Goal: Complete application form

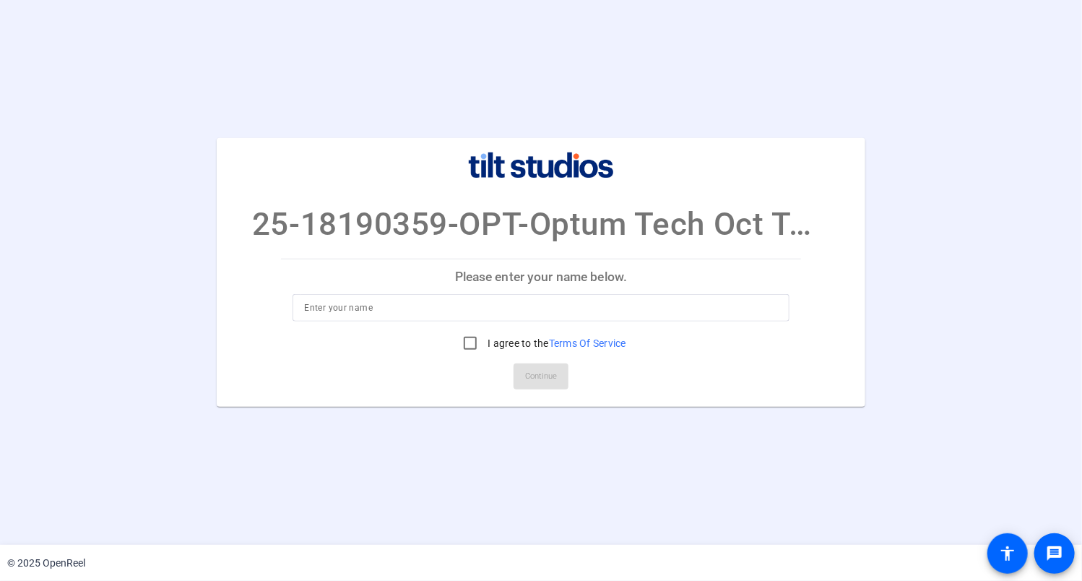
click at [448, 307] on input at bounding box center [540, 307] width 473 height 17
type input "[PERSON_NAME]"
click at [476, 344] on input "I agree to the Terms Of Service" at bounding box center [470, 343] width 29 height 29
checkbox input "true"
click at [538, 381] on span "Continue" at bounding box center [541, 376] width 32 height 22
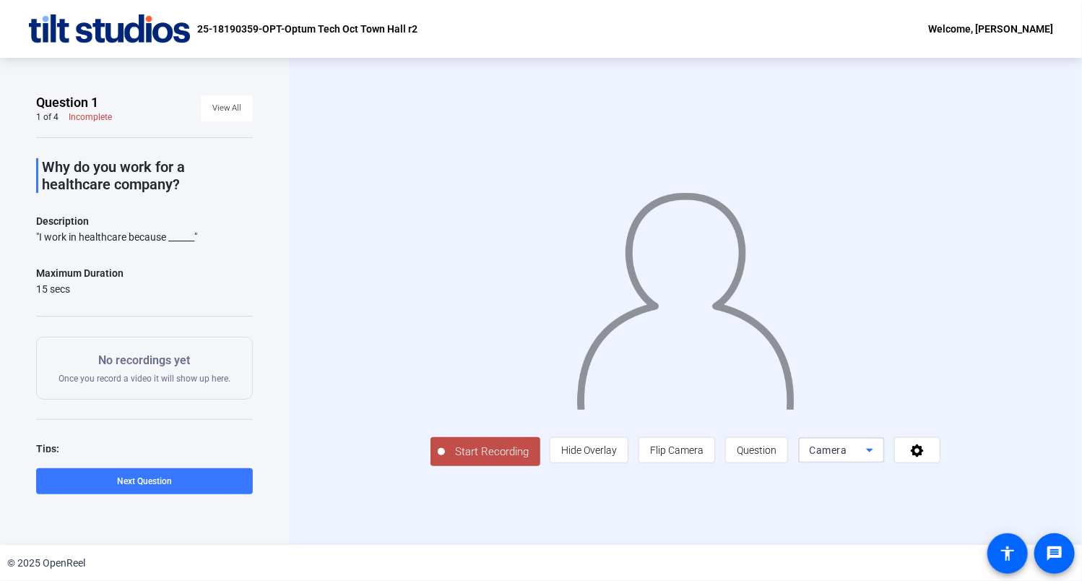
click at [847, 451] on div "Camera" at bounding box center [838, 449] width 56 height 17
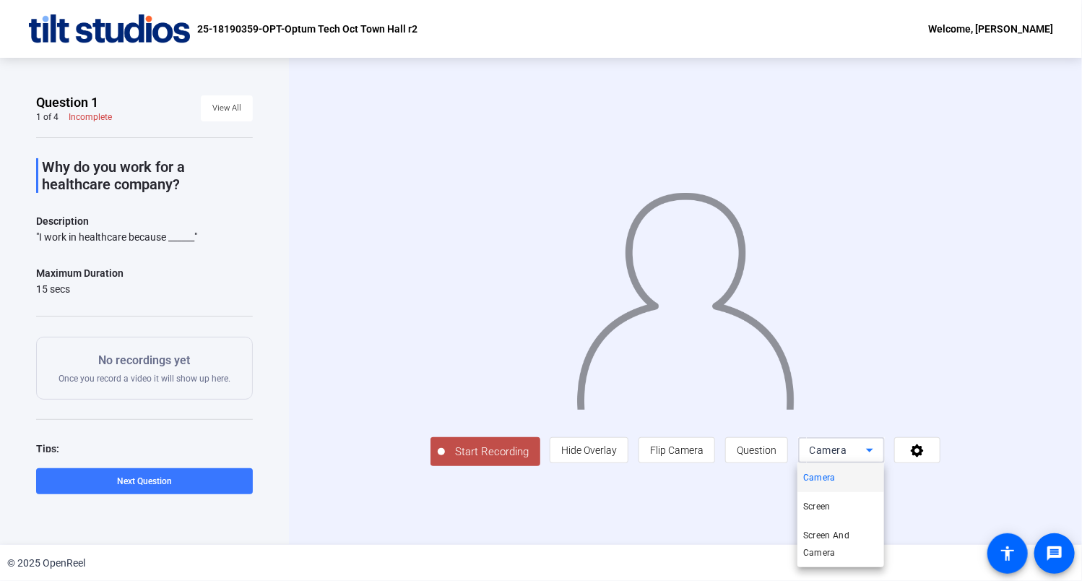
click at [857, 449] on div at bounding box center [541, 290] width 1082 height 581
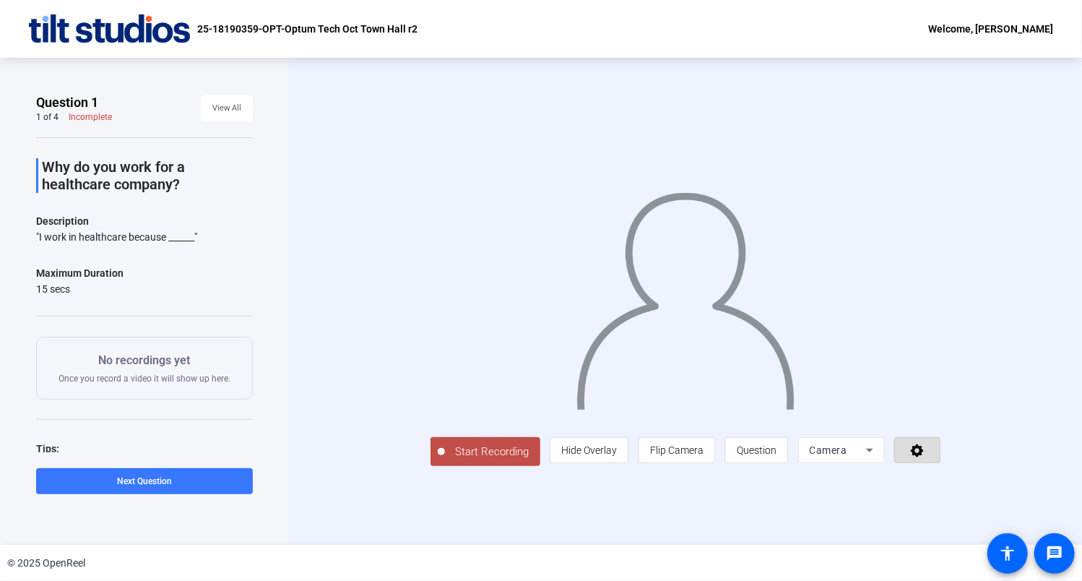
click at [917, 450] on icon at bounding box center [917, 450] width 17 height 14
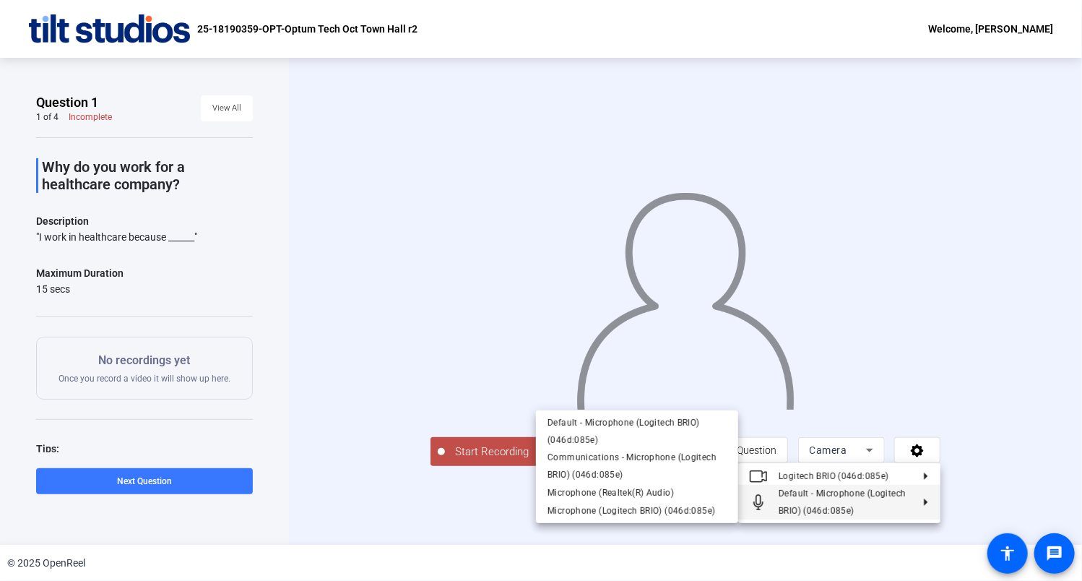
click at [333, 475] on div at bounding box center [541, 290] width 1082 height 581
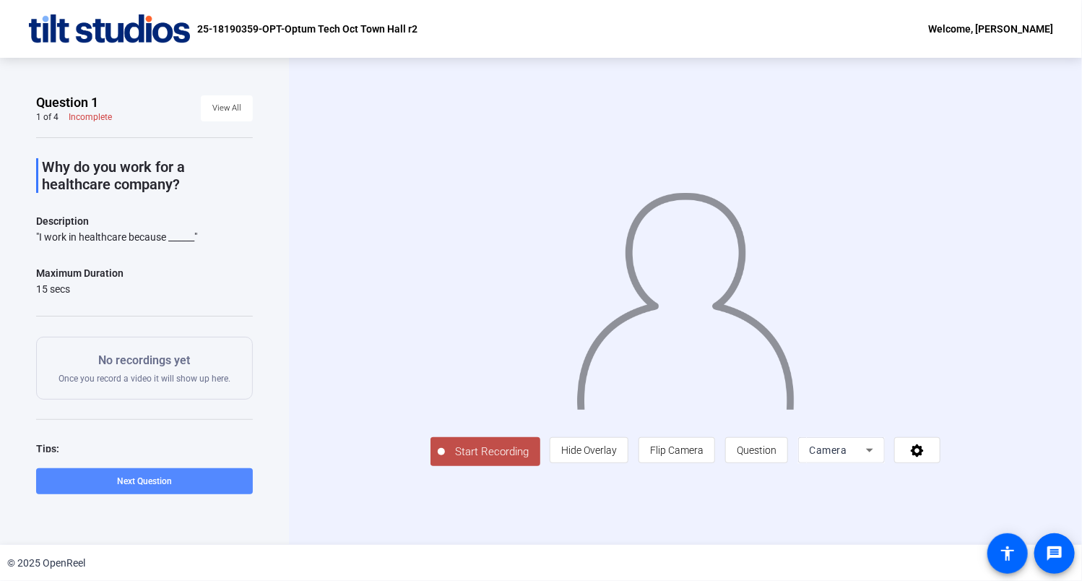
click at [159, 487] on span at bounding box center [144, 481] width 217 height 35
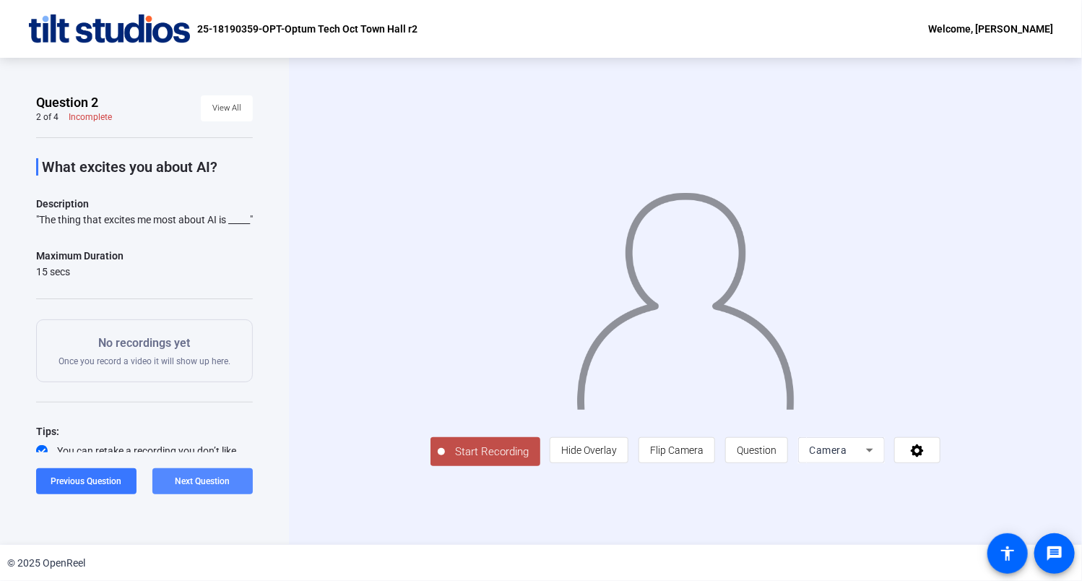
click at [199, 477] on span "Next Question" at bounding box center [203, 481] width 55 height 10
click at [222, 477] on span "Next Question" at bounding box center [203, 481] width 55 height 10
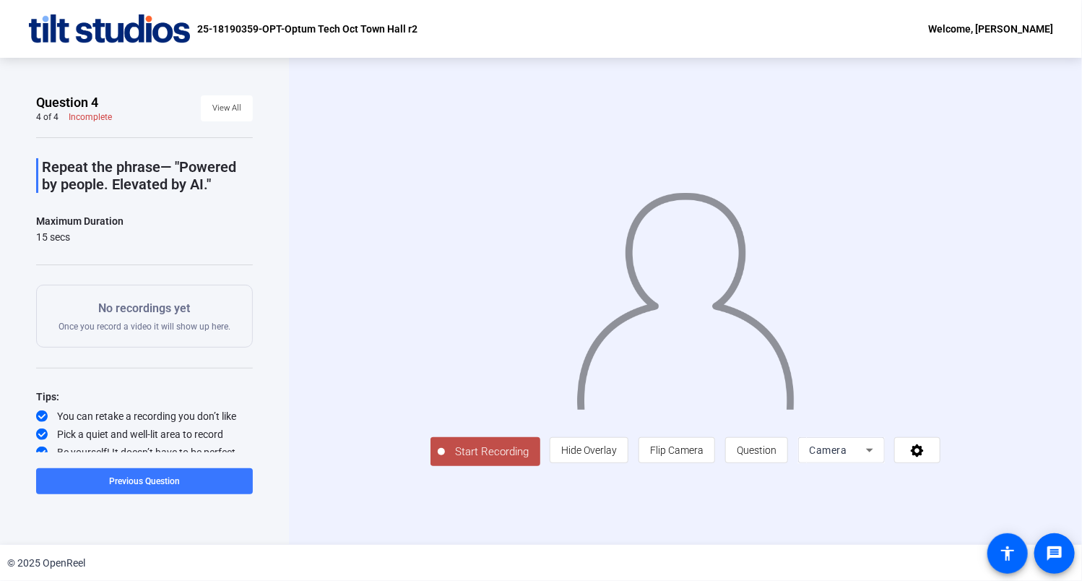
scroll to position [6, 0]
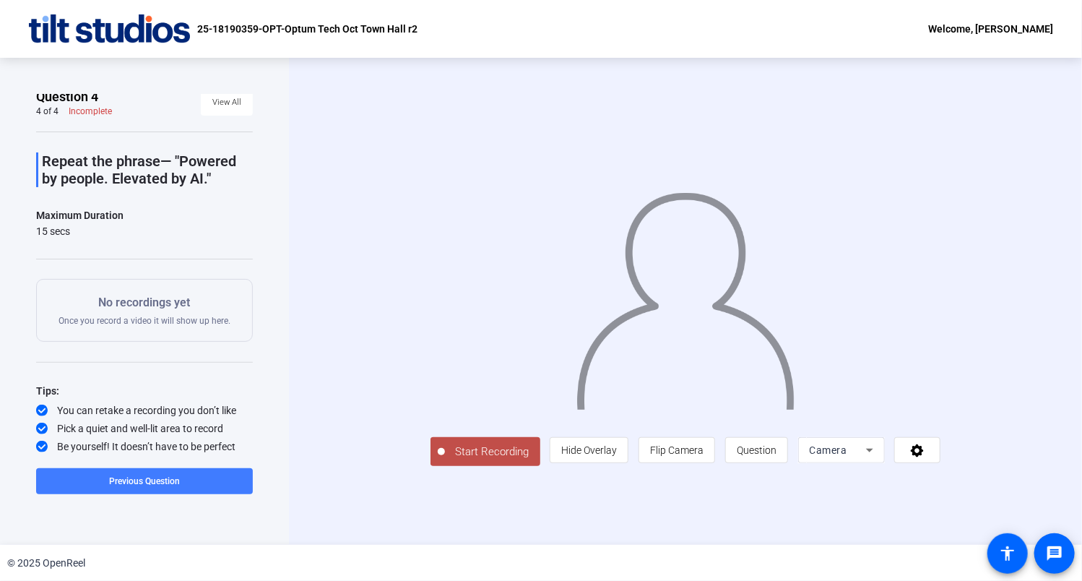
click at [130, 480] on span "Previous Question" at bounding box center [144, 481] width 71 height 10
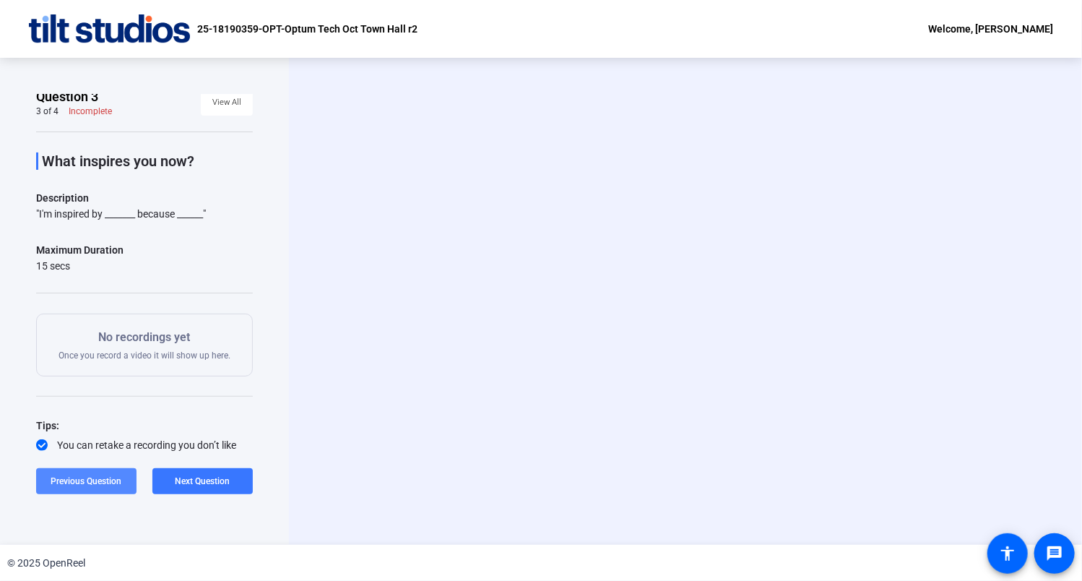
click at [95, 480] on span "Previous Question" at bounding box center [86, 481] width 71 height 10
click at [87, 478] on span "Previous Question" at bounding box center [86, 481] width 71 height 10
